Goal: Find specific page/section

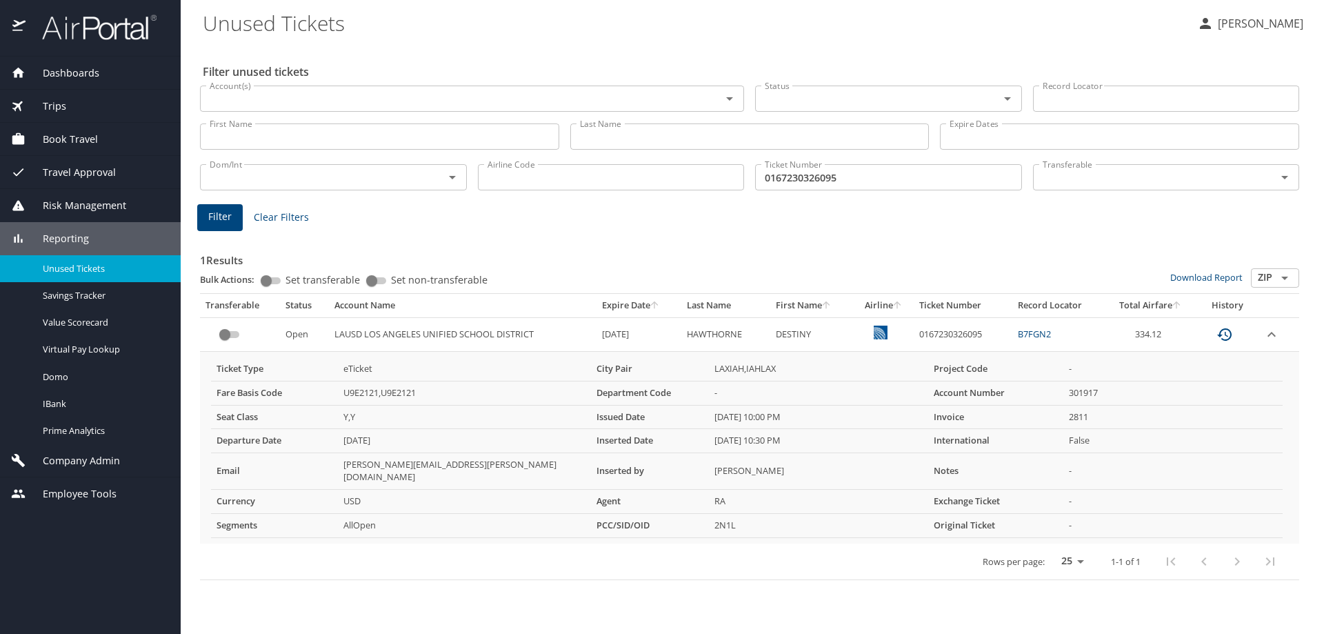
click at [69, 459] on span "Company Admin" at bounding box center [73, 460] width 94 height 15
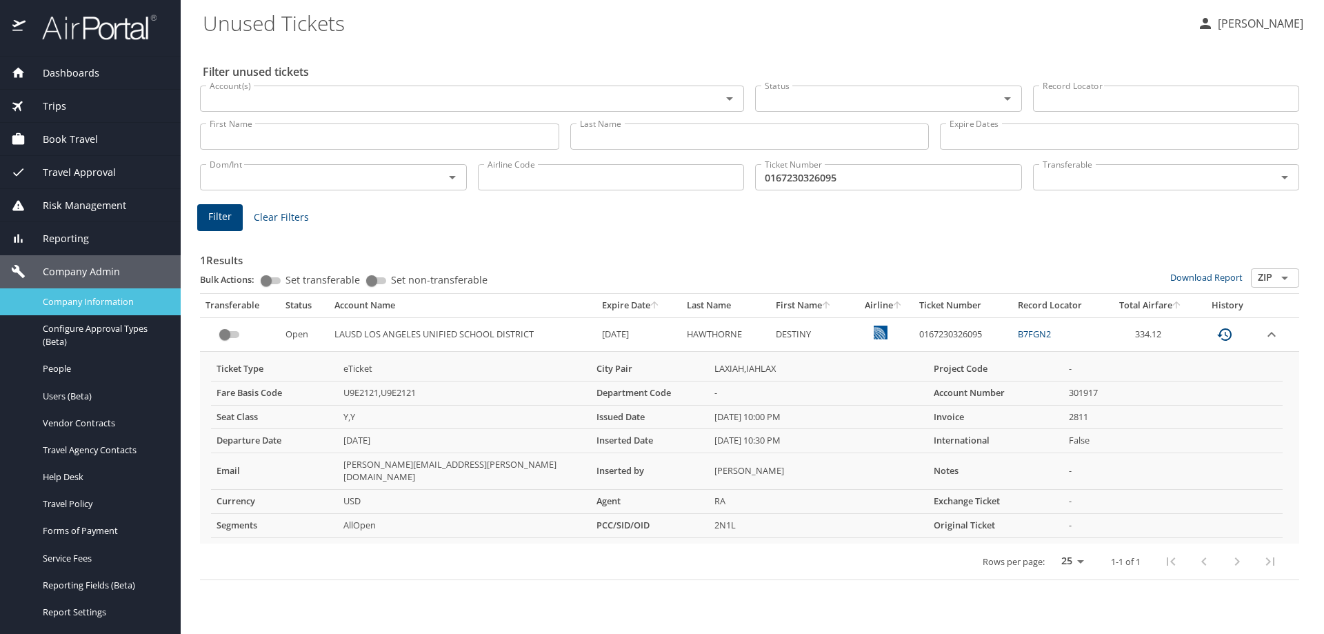
click at [90, 298] on span "Company Information" at bounding box center [103, 301] width 121 height 13
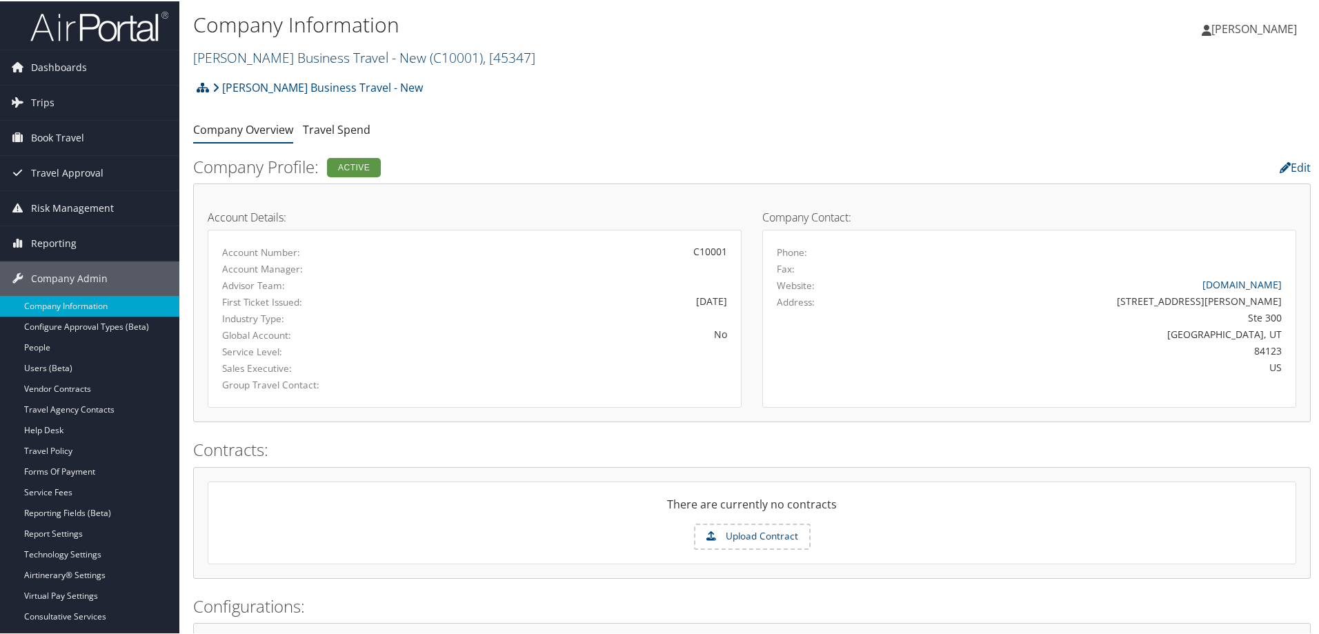
click at [324, 55] on link "Christopherson Business Travel - New ( C10001 ) , [ 45347 ]" at bounding box center [364, 56] width 342 height 19
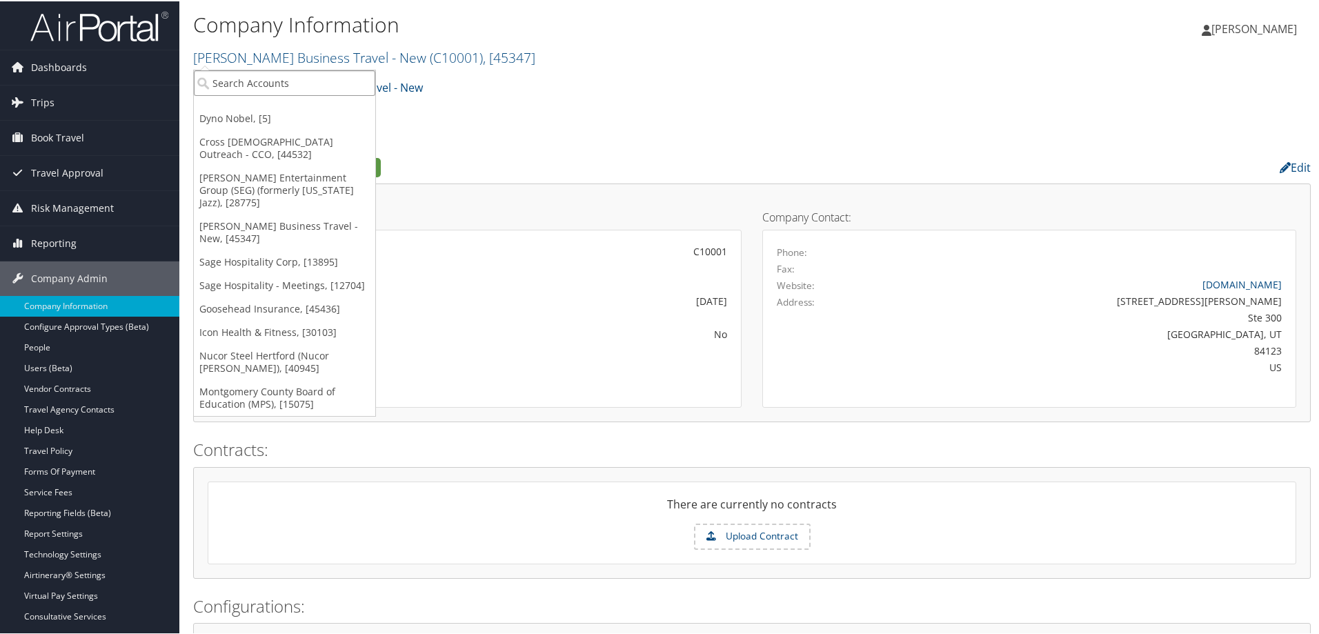
click at [316, 83] on input "search" at bounding box center [284, 82] width 181 height 26
type input "smith ent"
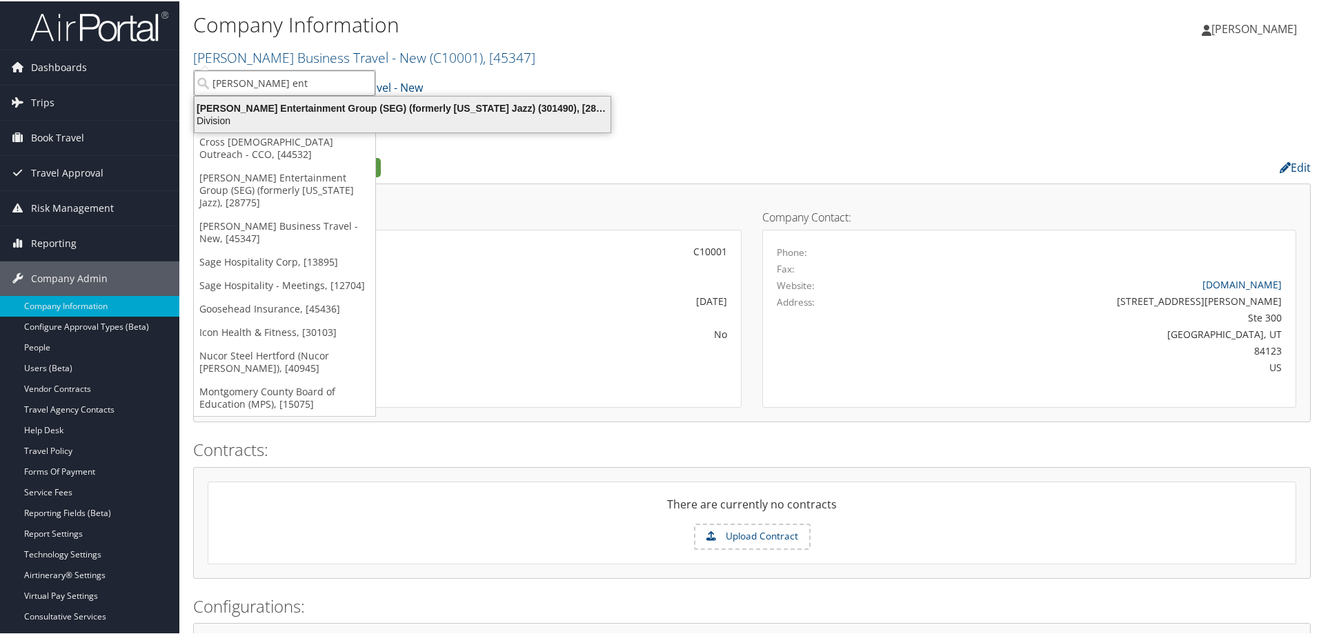
click at [276, 117] on div "Division" at bounding box center [402, 119] width 432 height 12
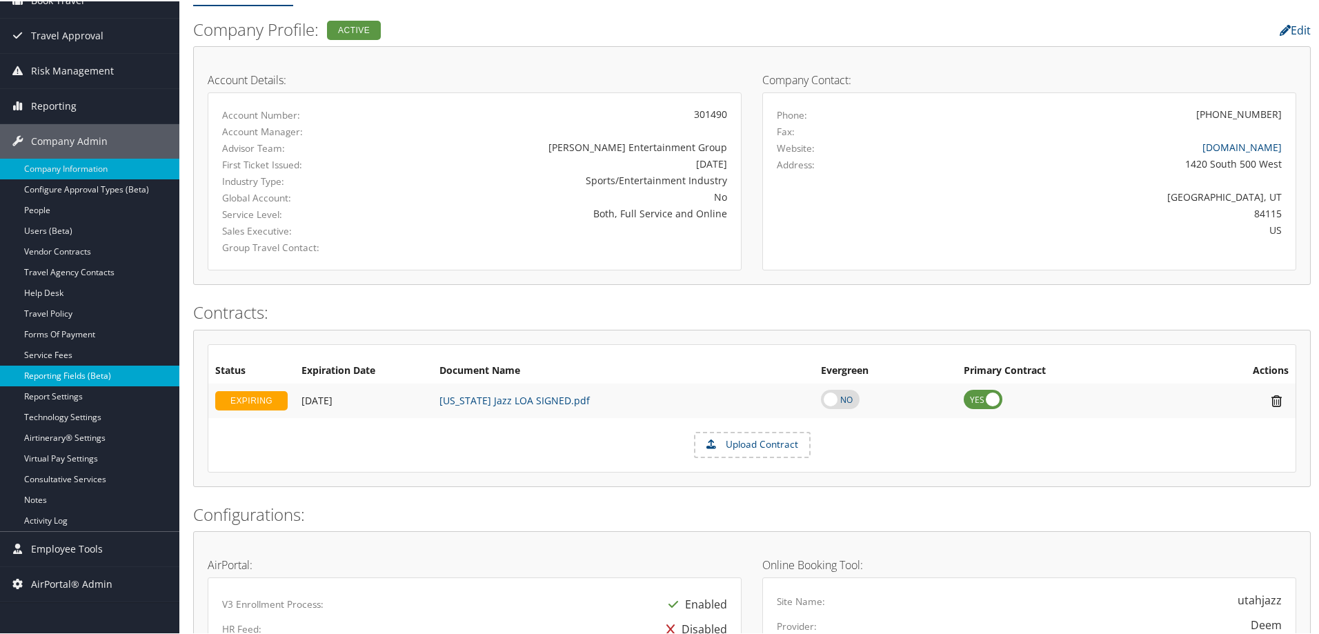
scroll to position [117, 0]
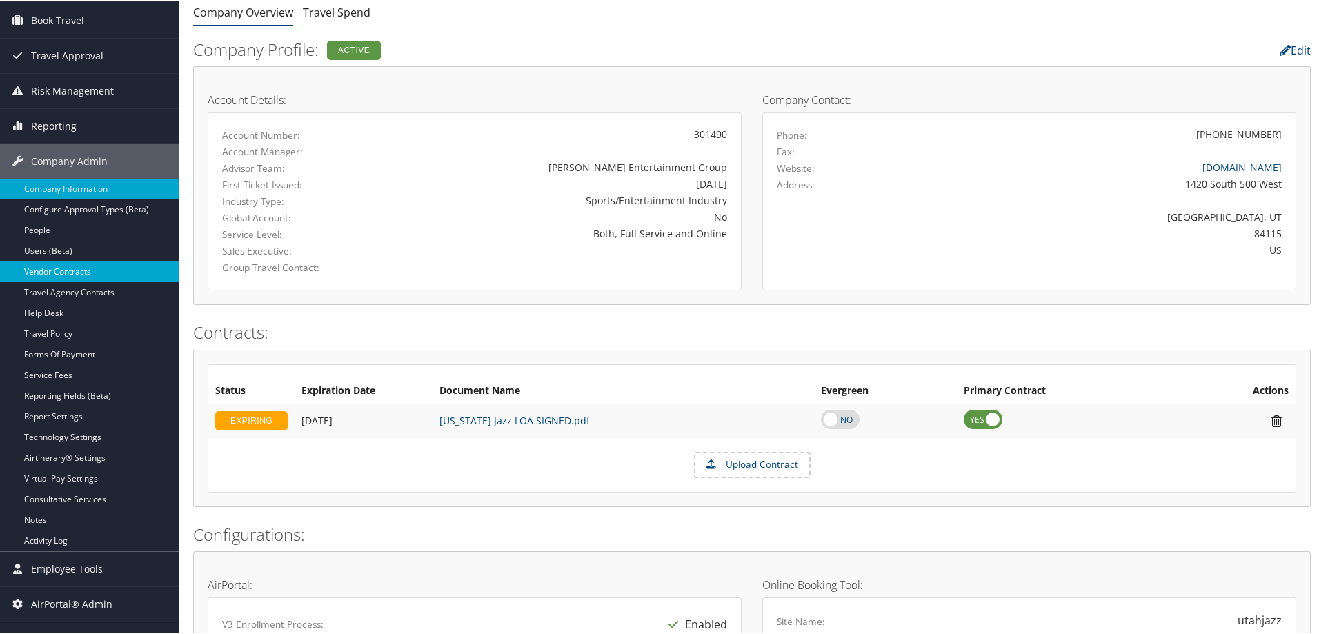
click at [77, 265] on link "Vendor Contracts" at bounding box center [89, 270] width 179 height 21
